Goal: Task Accomplishment & Management: Manage account settings

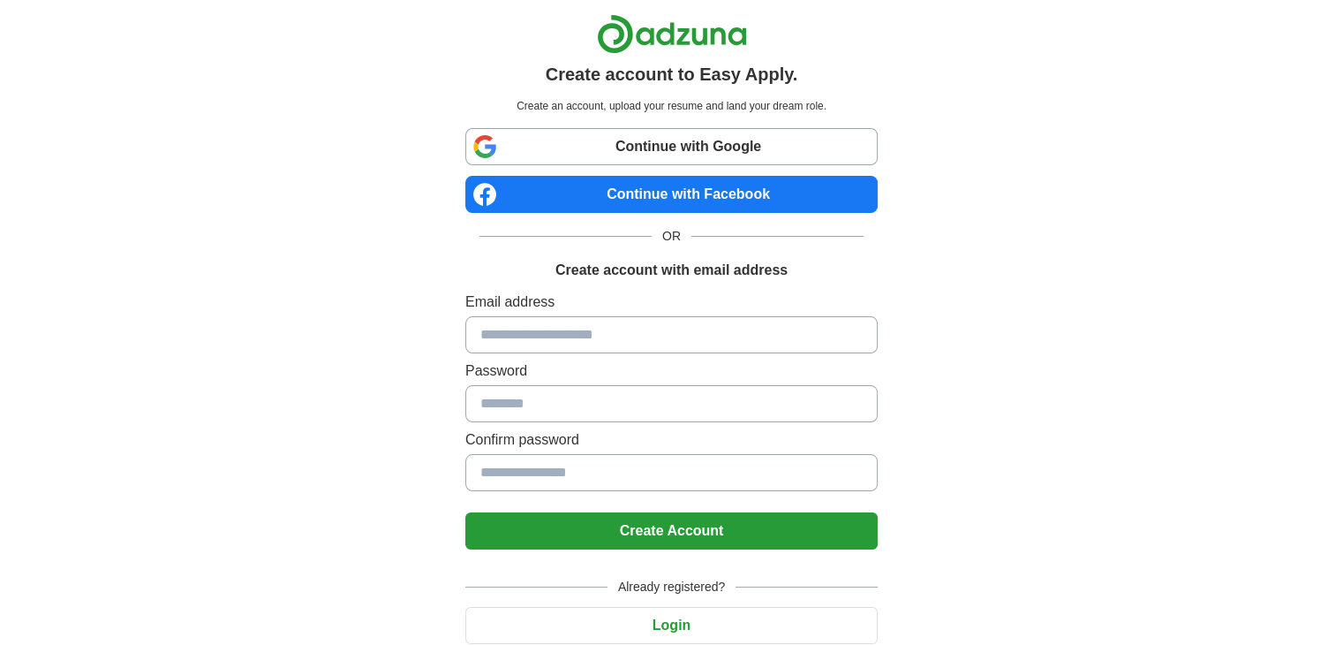
click at [613, 344] on input at bounding box center [671, 334] width 412 height 37
click at [688, 615] on button "Login" at bounding box center [671, 625] width 412 height 37
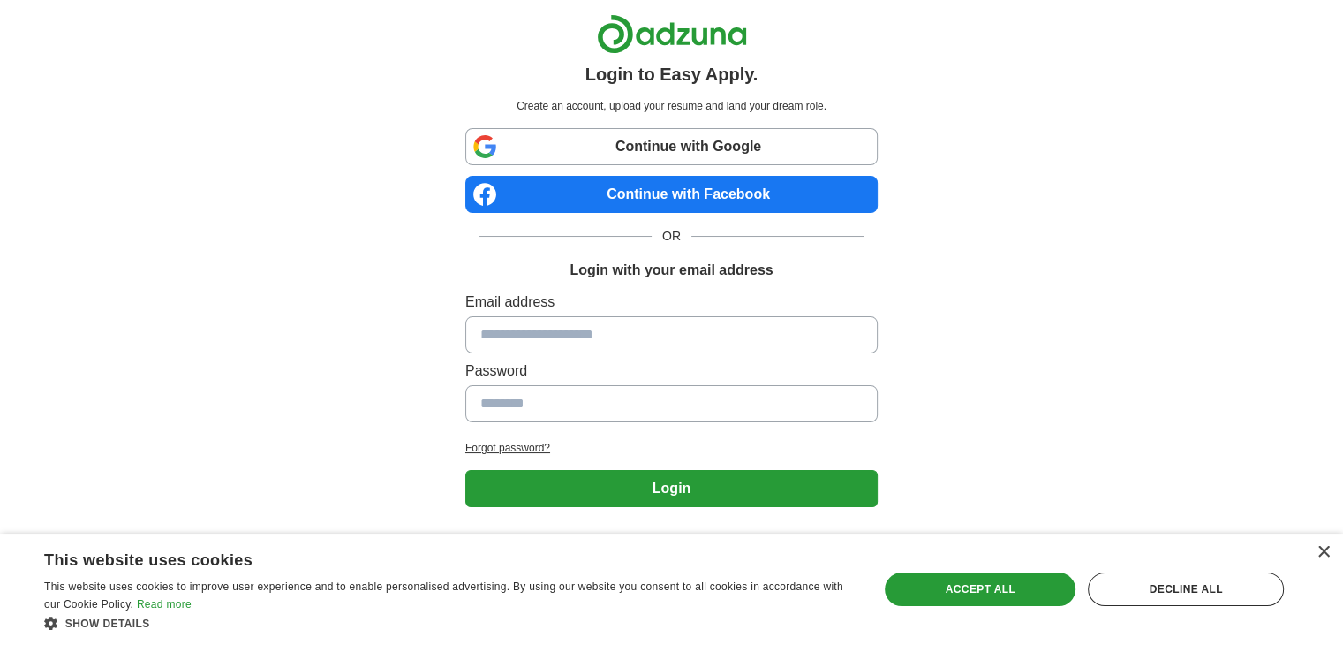
click at [575, 367] on label "Password" at bounding box center [671, 370] width 412 height 21
click at [559, 344] on input at bounding box center [671, 334] width 412 height 37
type input "**********"
click at [609, 398] on input at bounding box center [671, 403] width 412 height 37
click at [668, 130] on link "Continue with Google" at bounding box center [671, 146] width 412 height 37
